Goal: Information Seeking & Learning: Find specific fact

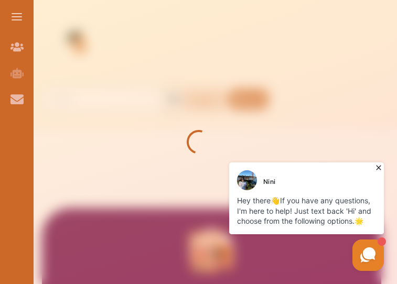
click at [378, 167] on icon at bounding box center [378, 167] width 10 height 10
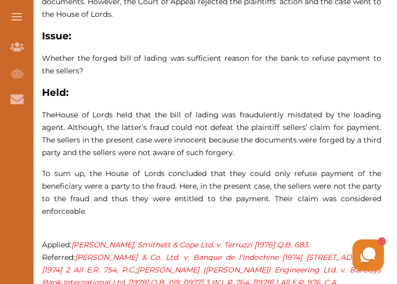
scroll to position [902, 0]
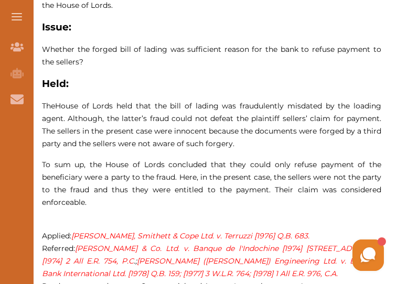
click at [273, 137] on p "The House of Lords held that the bill of lading was fraudulently misdated by th…" at bounding box center [211, 125] width 339 height 50
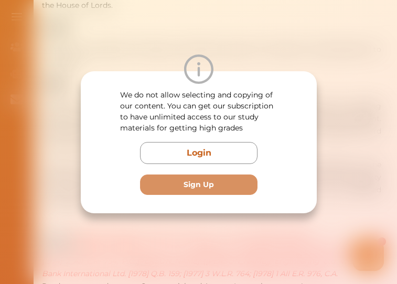
click at [273, 137] on div "We do not allow selecting and copying of our content. You can get our subscript…" at bounding box center [198, 142] width 189 height 105
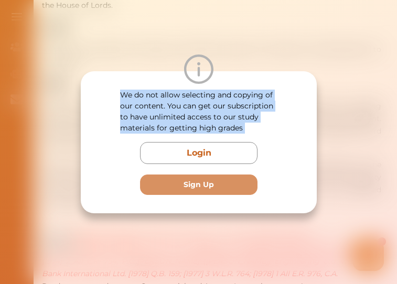
click at [273, 137] on div "We do not allow selecting and copying of our content. You can get our subscript…" at bounding box center [198, 142] width 189 height 105
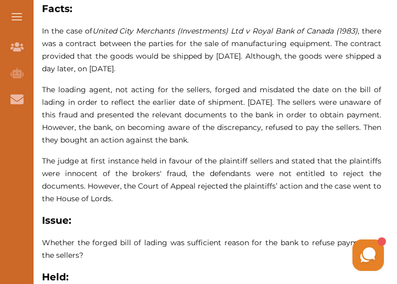
scroll to position [706, 0]
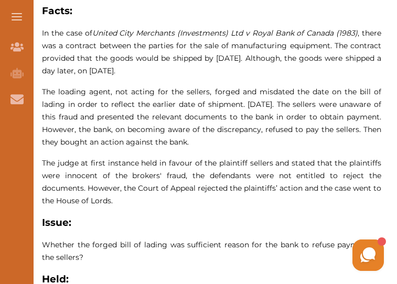
click at [288, 41] on span "In the case of United City Merchants (Investments) Ltd v Royal Bank of Canada (…" at bounding box center [211, 51] width 339 height 47
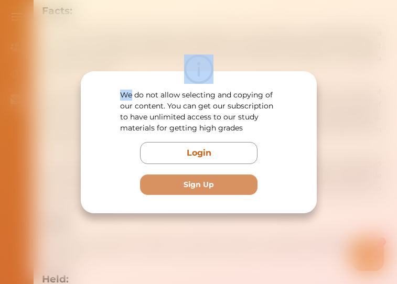
click at [288, 41] on div "We do not allow selecting and copying of our content. You can get our subscript…" at bounding box center [198, 142] width 397 height 284
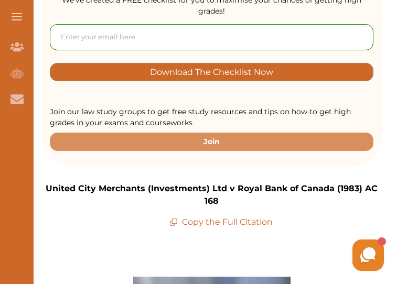
scroll to position [302, 0]
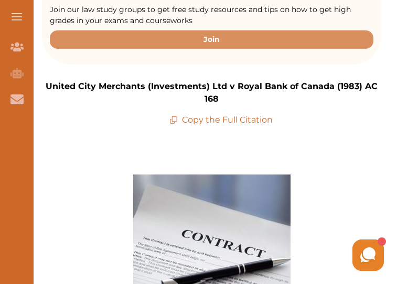
click at [213, 124] on p "Copy the Full Citation" at bounding box center [220, 120] width 103 height 13
click at [244, 119] on p "Copy the Full Citation" at bounding box center [220, 120] width 103 height 13
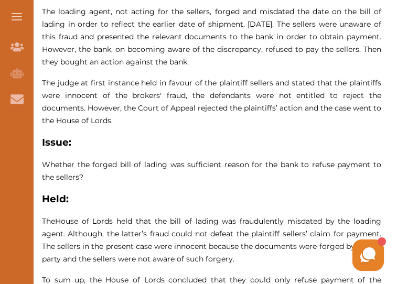
scroll to position [98, 0]
